Goal: Complete application form

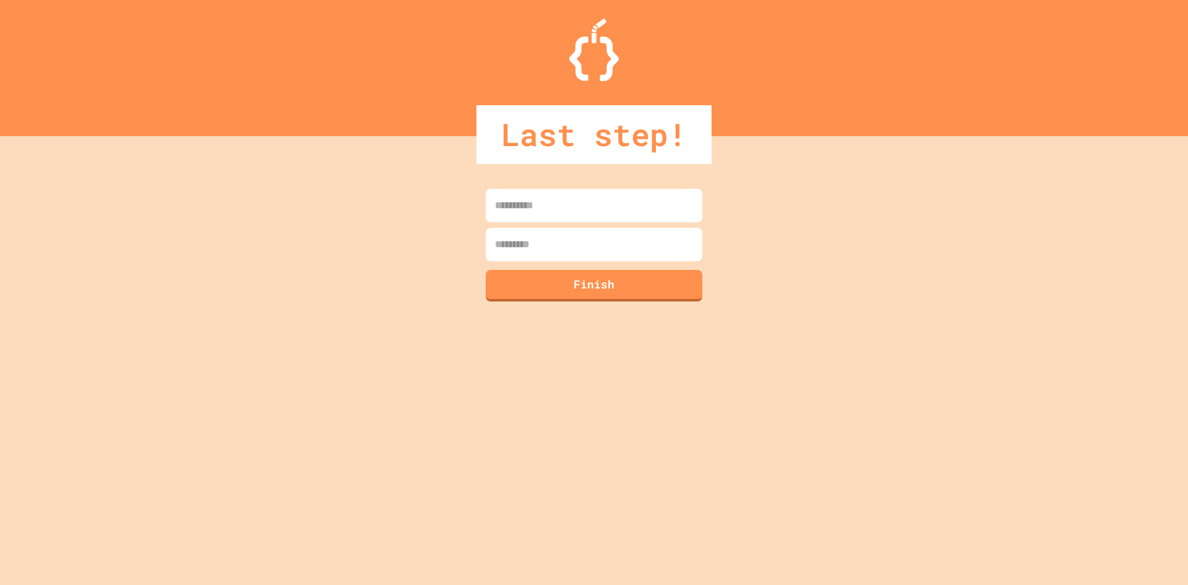
click at [622, 192] on input at bounding box center [594, 205] width 217 height 33
click at [576, 207] on input at bounding box center [594, 205] width 217 height 33
